Goal: Task Accomplishment & Management: Complete application form

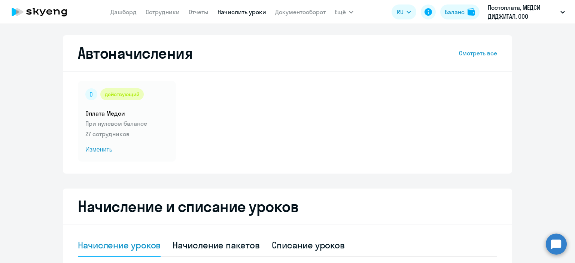
select select "10"
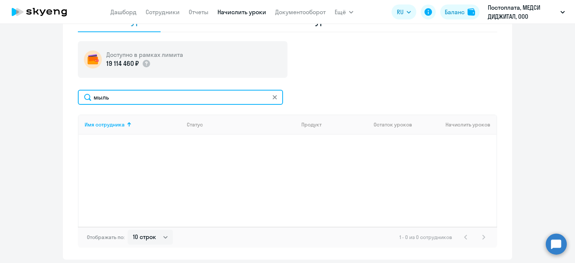
type input "мыль"
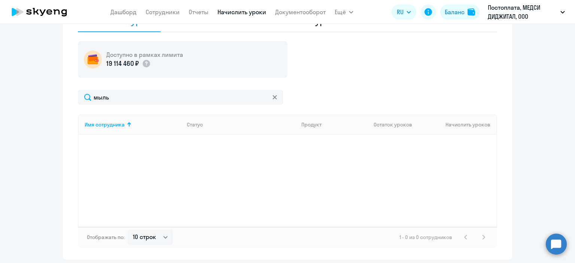
click at [151, 7] on app-menu-item-link "Сотрудники" at bounding box center [163, 11] width 34 height 9
click at [157, 15] on link "Сотрудники" at bounding box center [163, 11] width 34 height 7
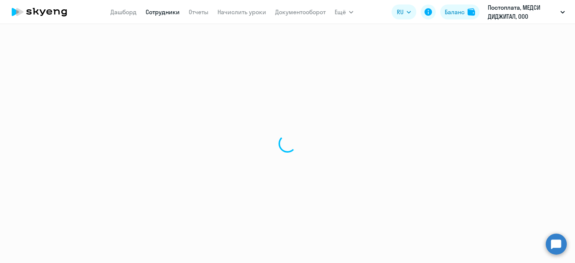
select select "30"
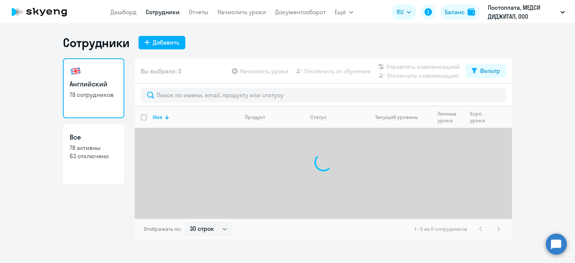
click at [168, 103] on div at bounding box center [323, 95] width 377 height 22
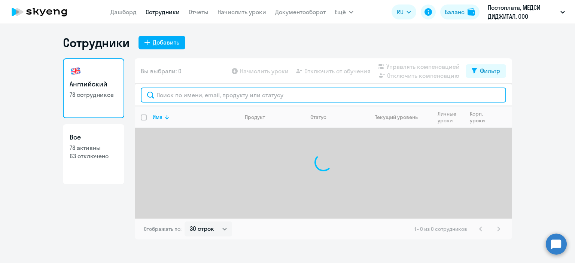
click at [179, 96] on input "text" at bounding box center [323, 95] width 365 height 15
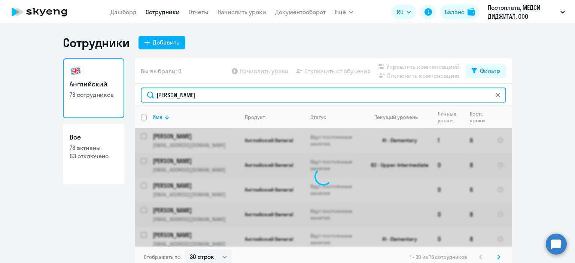
type input "[PERSON_NAME]"
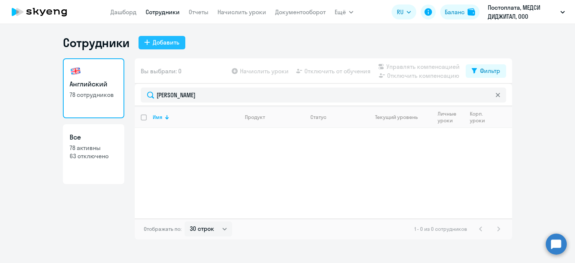
click at [153, 42] on div "Добавить" at bounding box center [166, 42] width 27 height 9
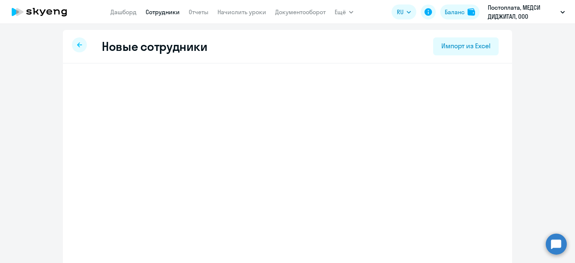
select select "english_adult_not_native_speaker"
select select "3"
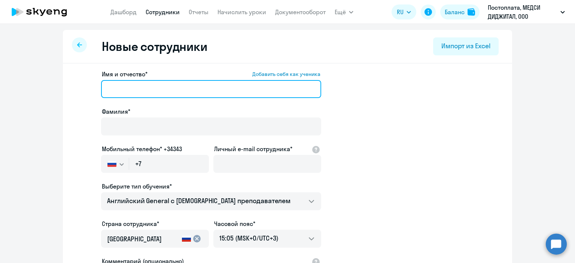
click at [238, 82] on input "Имя и отчество* Добавить себя как ученика" at bounding box center [211, 89] width 220 height 18
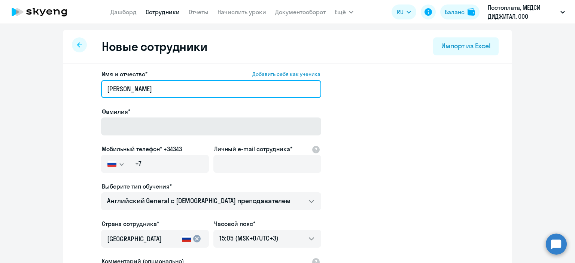
type input "[PERSON_NAME]"
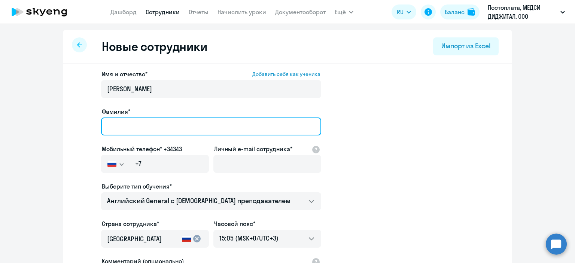
click at [244, 125] on input "Фамилия*" at bounding box center [211, 126] width 220 height 18
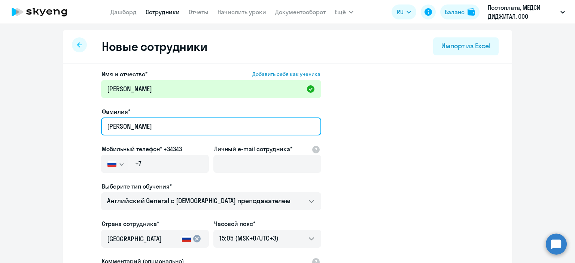
type input "[PERSON_NAME]"
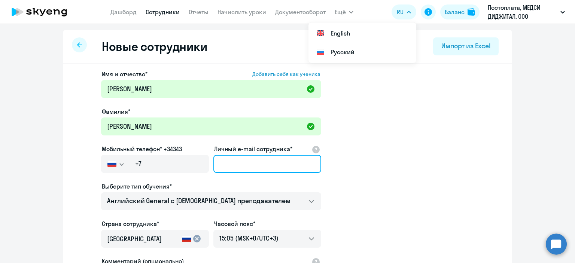
click at [241, 160] on input "Личный e-mail сотрудника*" at bounding box center [267, 164] width 108 height 18
paste input "[EMAIL_ADDRESS][DOMAIN_NAME]"
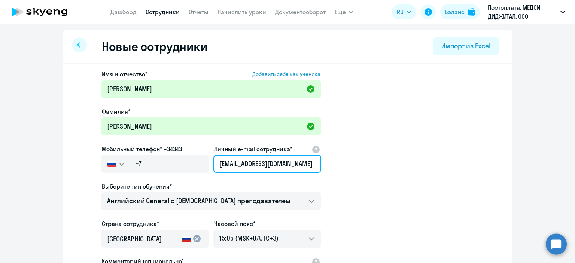
click at [241, 160] on input "[EMAIL_ADDRESS][DOMAIN_NAME]" at bounding box center [267, 164] width 108 height 18
type input "[EMAIL_ADDRESS][DOMAIN_NAME]"
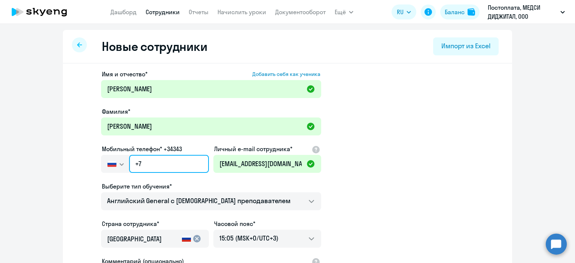
click at [181, 158] on input "+7" at bounding box center [169, 164] width 80 height 18
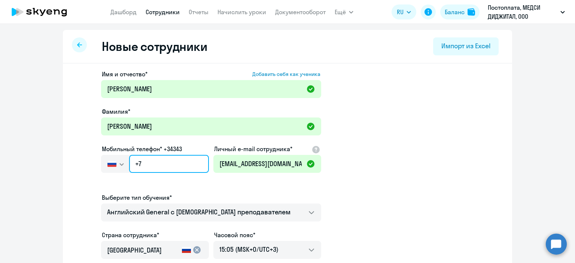
paste input "[PHONE_NUMBER]"
click at [171, 164] on input "[PHONE_NUMBER]" at bounding box center [169, 164] width 80 height 18
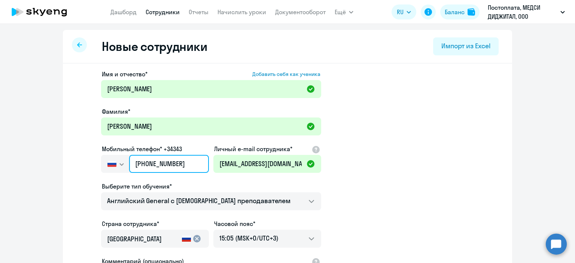
type input "[PHONE_NUMBER]"
click at [179, 179] on ds-form-field "Мобильный телефон* +34343 [GEOGRAPHIC_DATA] +7 [GEOGRAPHIC_DATA] +7 [GEOGRAPHIC…" at bounding box center [155, 162] width 108 height 37
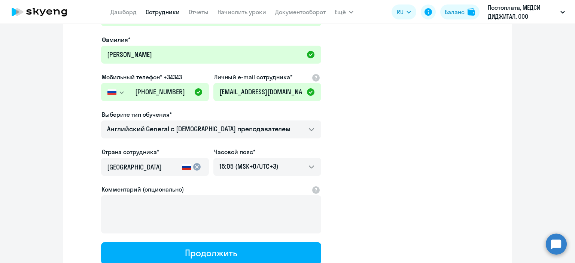
scroll to position [72, 0]
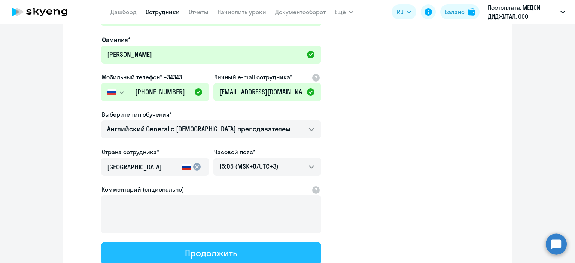
click at [195, 250] on div "Продолжить" at bounding box center [211, 253] width 52 height 12
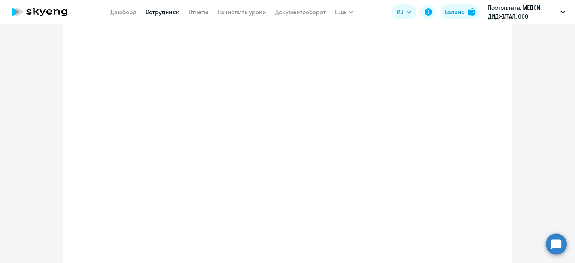
select select "english_adult_not_native_speaker"
select select "3"
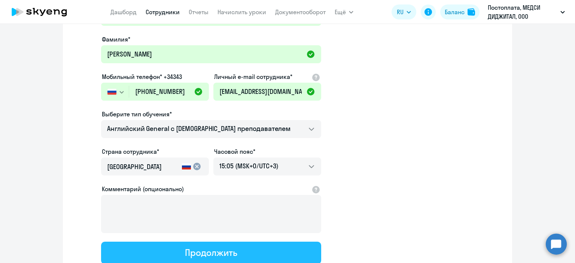
scroll to position [3, 0]
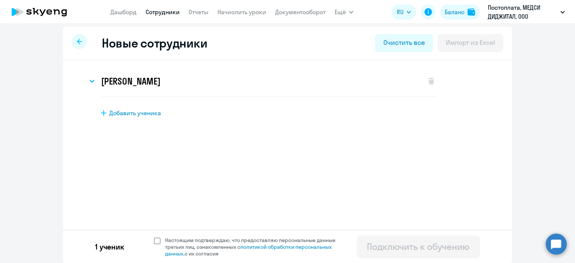
click at [154, 241] on span at bounding box center [157, 241] width 7 height 7
click at [153, 237] on input "Настоящим подтверждаю, что предоставляю персональные данные третьих лиц, ознако…" at bounding box center [153, 236] width 0 height 0
checkbox input "true"
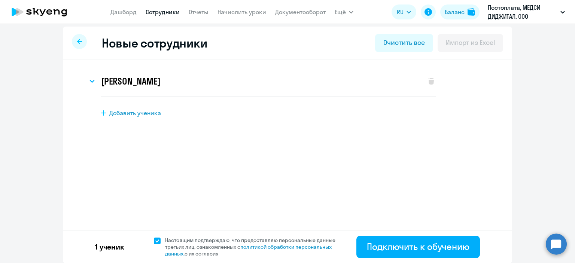
click at [150, 113] on span "Добавить ученика" at bounding box center [135, 113] width 52 height 8
select select "english_adult_not_native_speaker"
select select "3"
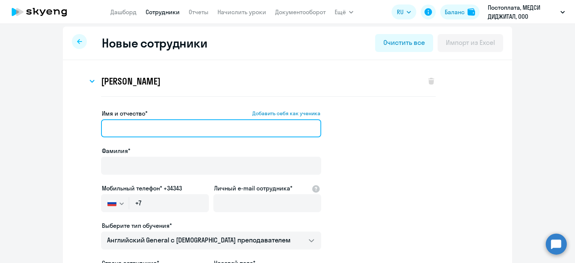
click at [212, 134] on input "Имя и отчество* Добавить себя как ученика" at bounding box center [211, 128] width 220 height 18
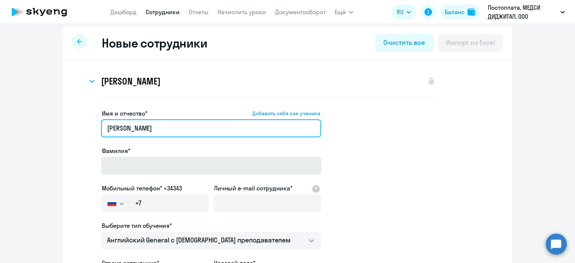
type input "[PERSON_NAME]"
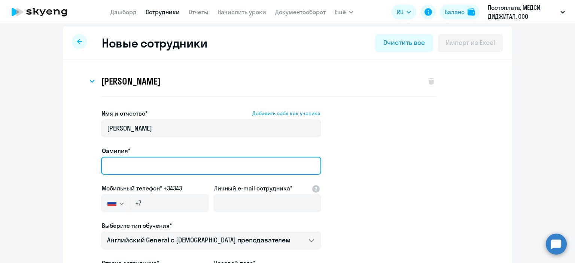
click at [218, 160] on input "Фамилия*" at bounding box center [211, 166] width 220 height 18
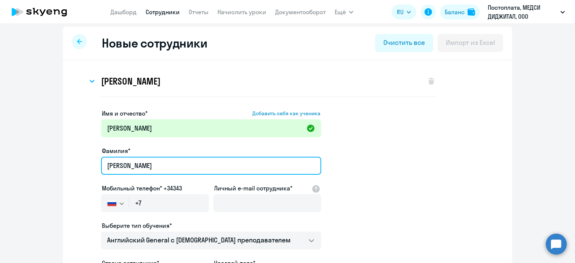
type input "[PERSON_NAME]"
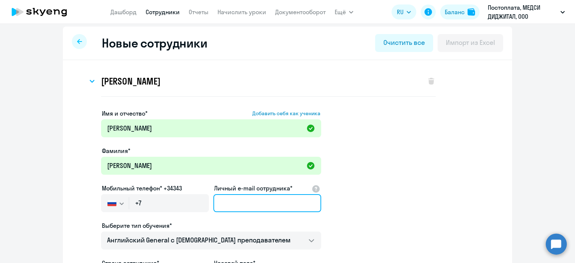
click at [238, 198] on input "Личный e-mail сотрудника*" at bounding box center [267, 203] width 108 height 18
type input "м"
paste input "[EMAIL_ADDRESS][DOMAIN_NAME]"
click at [238, 198] on input "[EMAIL_ADDRESS][DOMAIN_NAME]" at bounding box center [267, 203] width 108 height 18
type input "[EMAIL_ADDRESS][DOMAIN_NAME]"
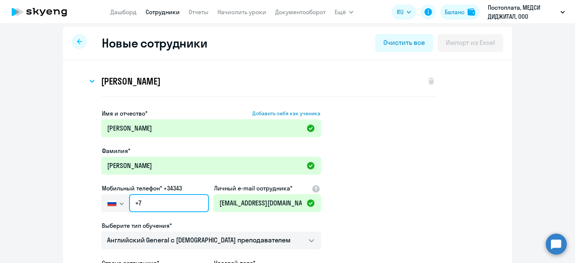
click at [181, 202] on input "+7" at bounding box center [169, 203] width 80 height 18
paste input "[PHONE_NUMBER]"
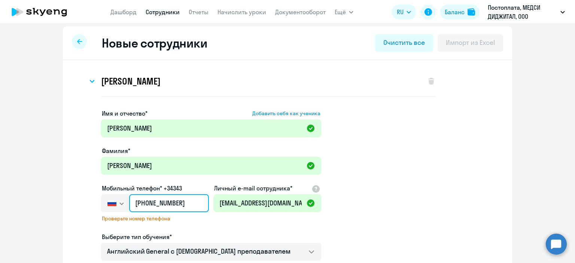
click at [181, 202] on input "[PHONE_NUMBER]" at bounding box center [169, 203] width 80 height 18
click at [171, 203] on input "[PHONE_NUMBER]" at bounding box center [169, 203] width 80 height 18
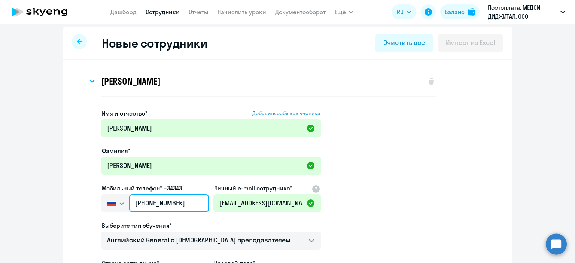
type input "[PHONE_NUMBER]"
click at [184, 219] on ds-form-field "Мобильный телефон* +34343 [GEOGRAPHIC_DATA] +7 [GEOGRAPHIC_DATA] +7 [GEOGRAPHIC…" at bounding box center [155, 202] width 108 height 37
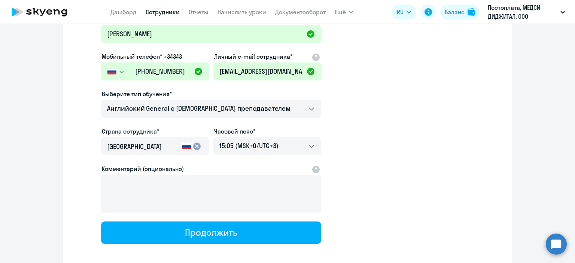
scroll to position [138, 0]
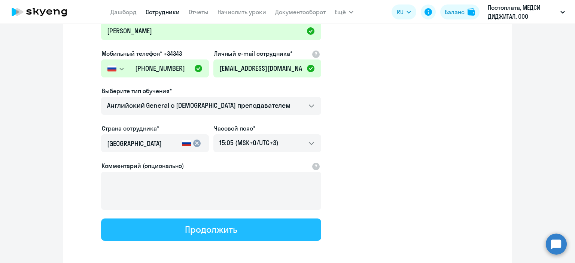
click at [192, 227] on div "Продолжить" at bounding box center [211, 229] width 52 height 12
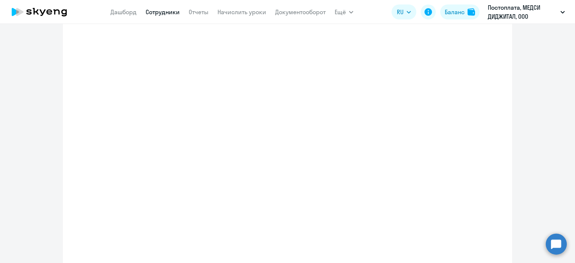
select select "english_adult_not_native_speaker"
select select "3"
select select "english_adult_not_native_speaker"
select select "3"
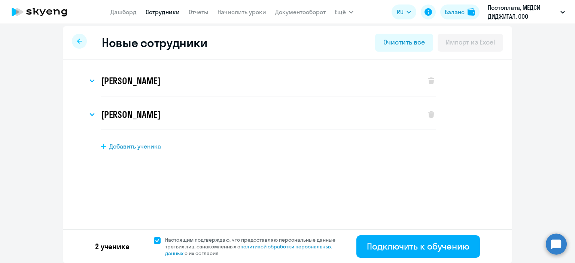
scroll to position [0, 0]
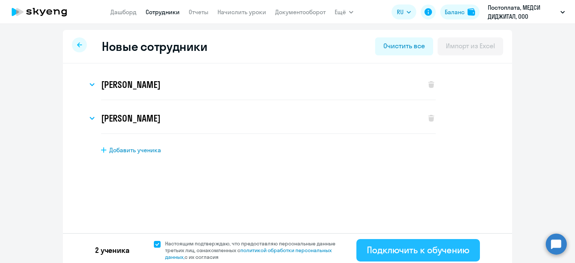
click at [367, 244] on div "Подключить к обучению" at bounding box center [418, 250] width 103 height 12
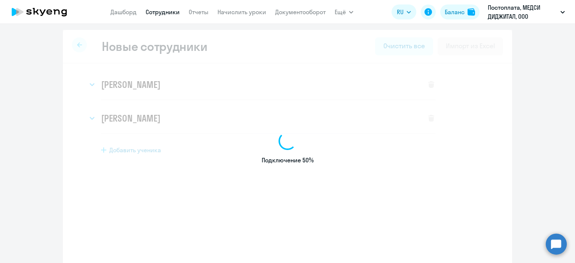
select select "english_adult_not_native_speaker"
select select "3"
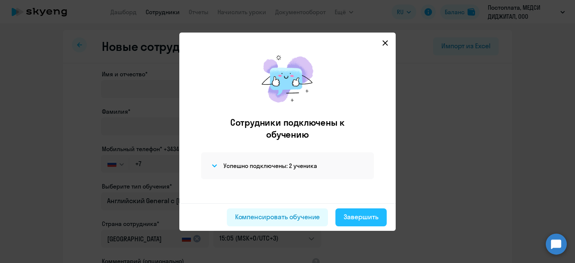
click at [354, 218] on div "Завершить" at bounding box center [360, 217] width 35 height 10
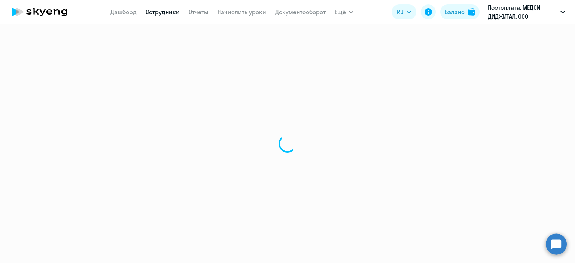
select select "30"
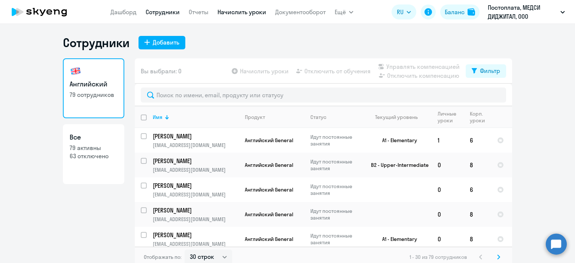
click at [227, 9] on link "Начислить уроки" at bounding box center [241, 11] width 49 height 7
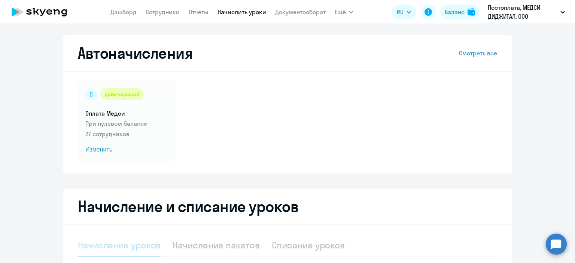
select select "10"
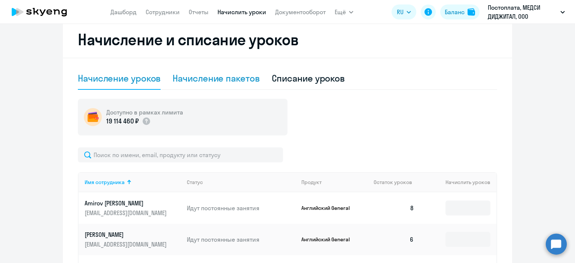
scroll to position [168, 0]
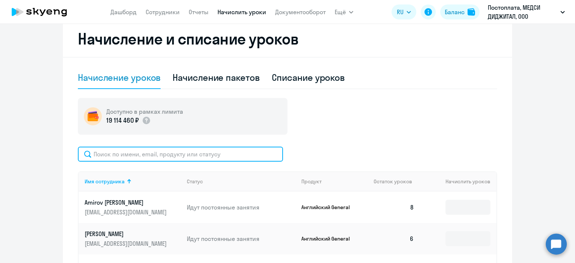
click at [192, 160] on input "text" at bounding box center [180, 154] width 205 height 15
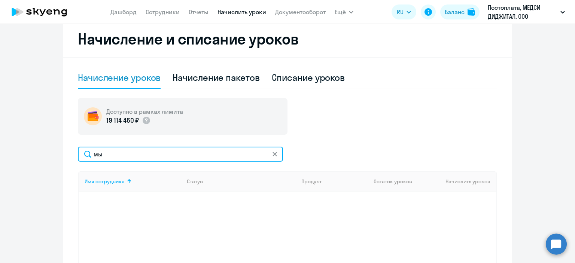
type input "м"
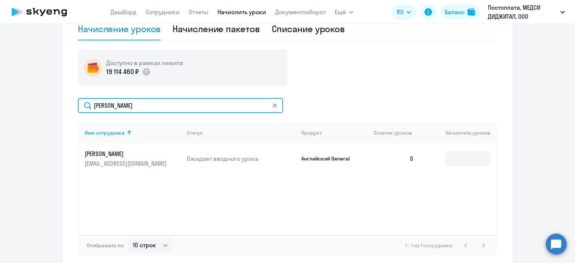
scroll to position [217, 0]
type input "[PERSON_NAME]"
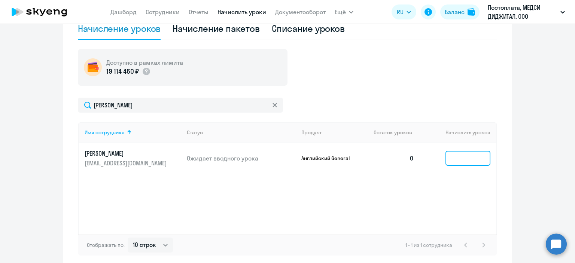
click at [459, 160] on input at bounding box center [467, 158] width 45 height 15
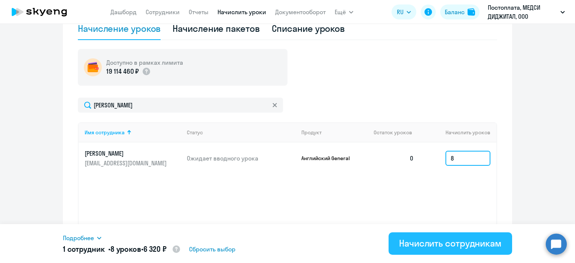
type input "8"
click at [443, 253] on button "Начислить сотрудникам" at bounding box center [449, 243] width 123 height 22
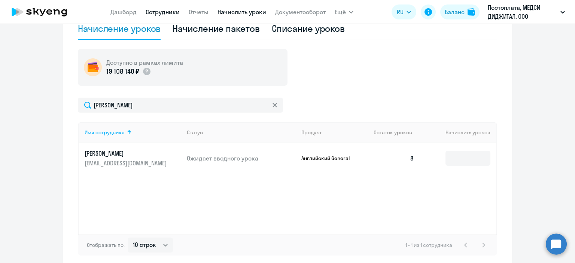
click at [156, 12] on link "Сотрудники" at bounding box center [163, 11] width 34 height 7
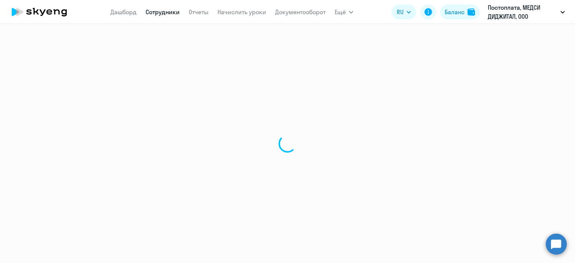
select select "30"
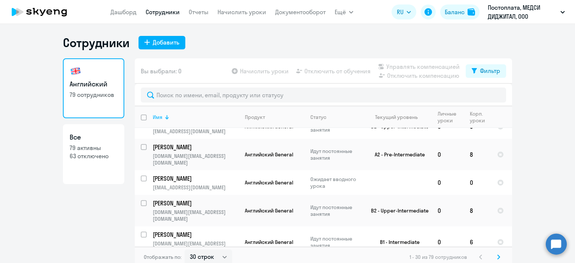
scroll to position [4, 0]
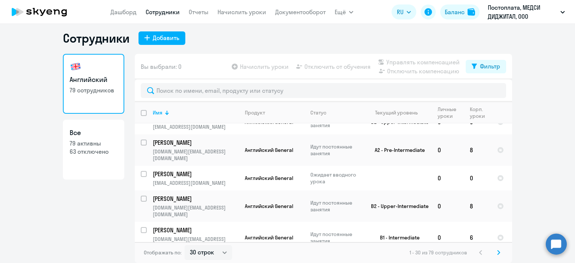
click at [497, 252] on svg-icon at bounding box center [498, 252] width 9 height 9
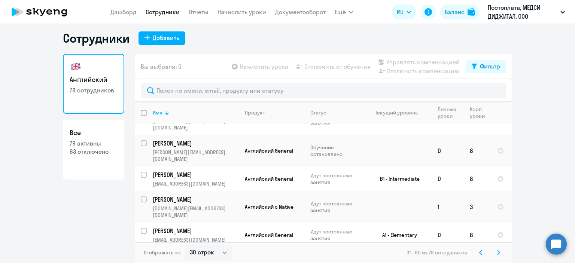
scroll to position [627, 0]
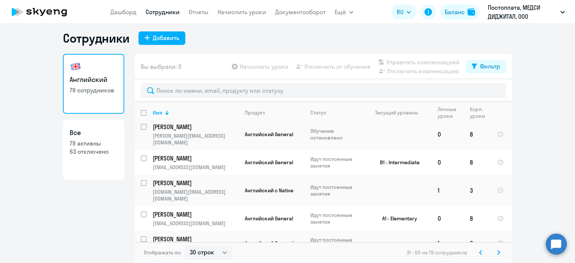
click at [494, 248] on svg-icon at bounding box center [498, 252] width 9 height 9
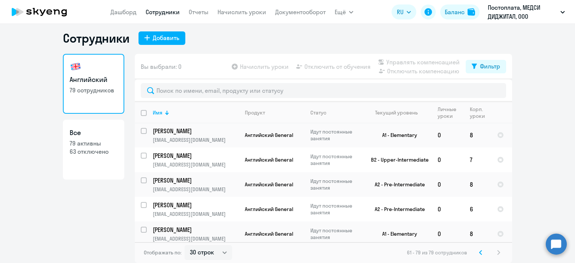
scroll to position [13, 0]
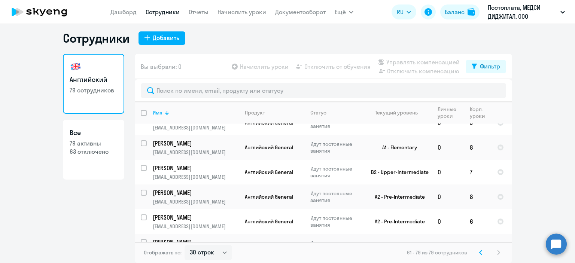
click at [109, 131] on h3 "Все" at bounding box center [94, 133] width 48 height 10
select select "30"
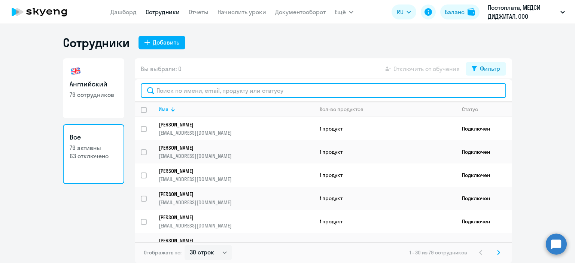
click at [219, 92] on input "text" at bounding box center [323, 90] width 365 height 15
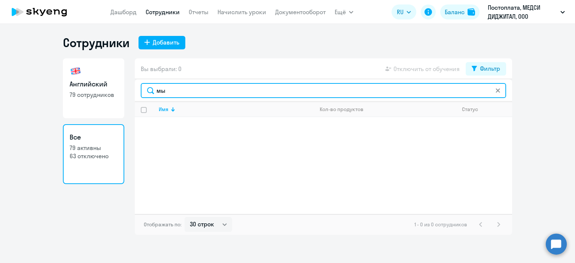
type input "м"
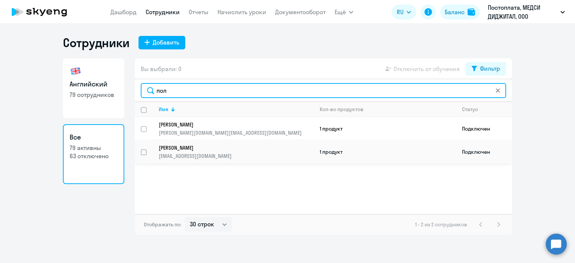
type input "пол"
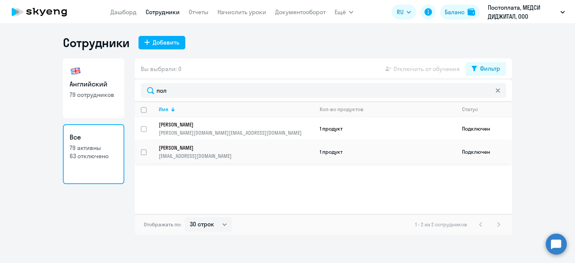
click at [273, 162] on td "[PERSON_NAME] [EMAIL_ADDRESS][DOMAIN_NAME]" at bounding box center [233, 151] width 161 height 23
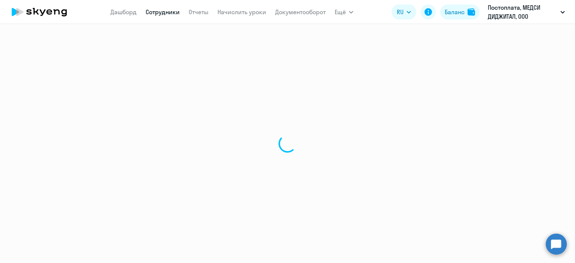
select select "english"
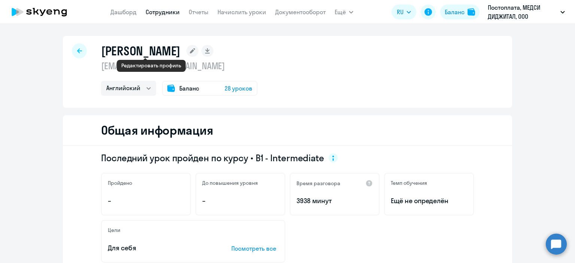
click at [190, 51] on icon at bounding box center [192, 50] width 5 height 5
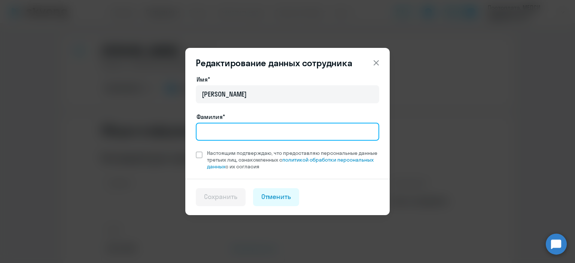
click at [241, 131] on input "Фамилия*" at bounding box center [287, 132] width 183 height 18
type input "[PERSON_NAME]"
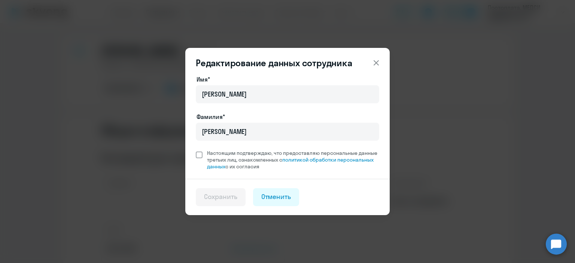
click at [198, 158] on span at bounding box center [199, 155] width 7 height 7
click at [196, 150] on input "Настоящим подтверждаю, что предоставляю персональные данные третьих лиц, ознако…" at bounding box center [195, 149] width 0 height 0
checkbox input "true"
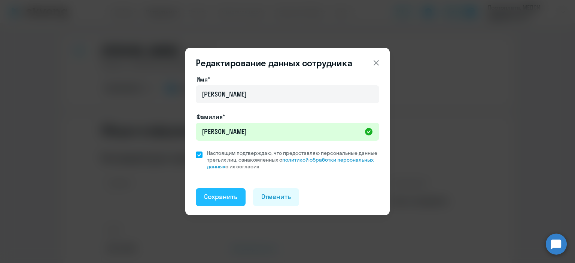
click at [224, 195] on div "Сохранить" at bounding box center [220, 197] width 33 height 10
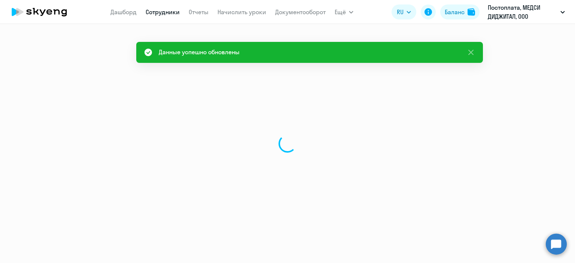
select select "english"
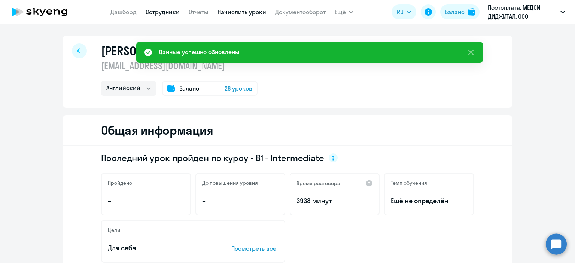
click at [231, 8] on link "Начислить уроки" at bounding box center [241, 11] width 49 height 7
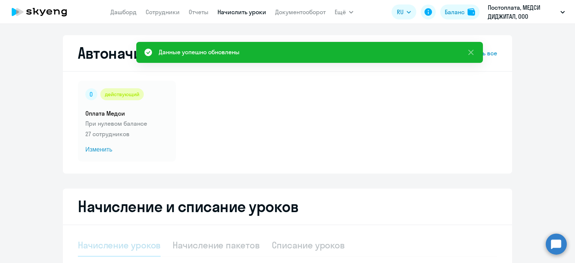
select select "10"
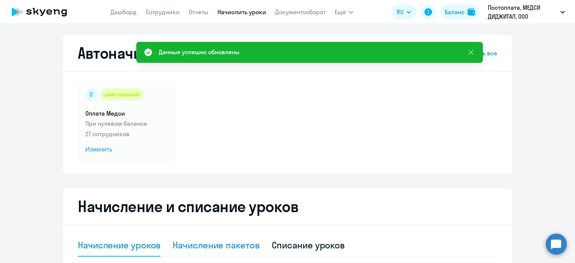
scroll to position [128, 0]
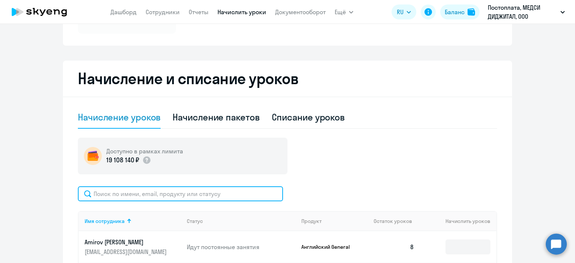
click at [192, 196] on input "text" at bounding box center [180, 193] width 205 height 15
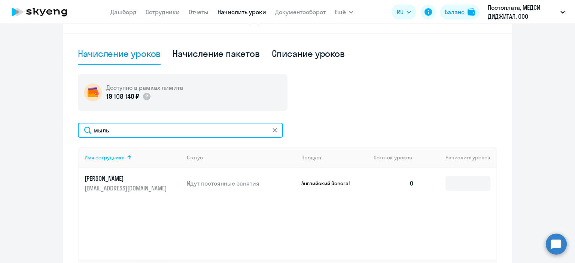
scroll to position [201, 0]
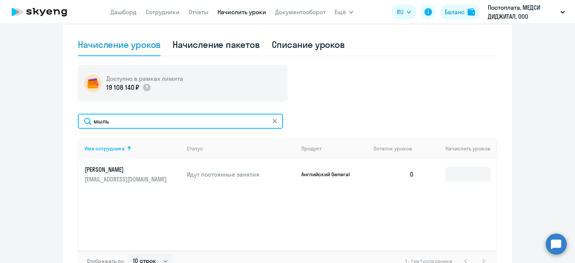
type input "мыль"
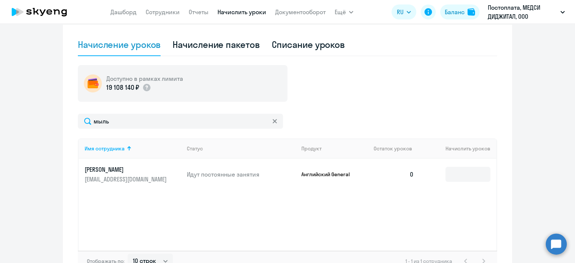
click at [391, 189] on td "0" at bounding box center [393, 174] width 52 height 31
click at [452, 174] on input at bounding box center [467, 174] width 45 height 15
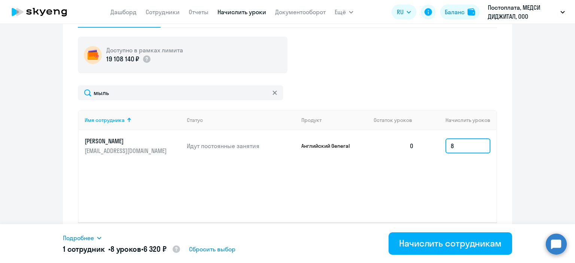
scroll to position [230, 0]
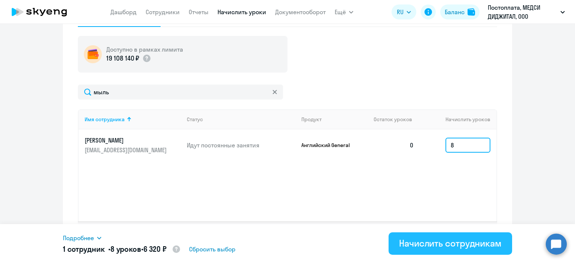
type input "8"
click at [439, 239] on div "Начислить сотрудникам" at bounding box center [450, 243] width 103 height 12
